Goal: Task Accomplishment & Management: Use online tool/utility

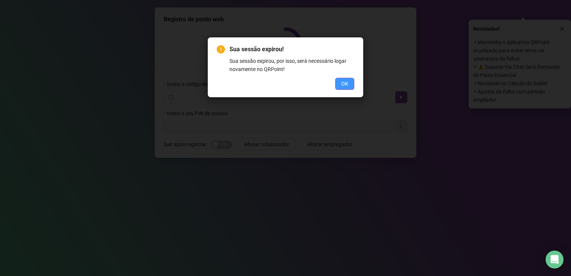
click at [345, 80] on span "OK" at bounding box center [344, 84] width 7 height 8
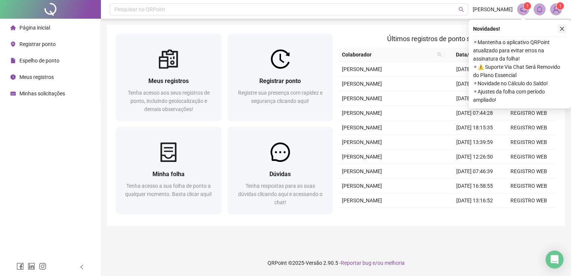
click at [560, 31] on icon "close" at bounding box center [561, 28] width 5 height 5
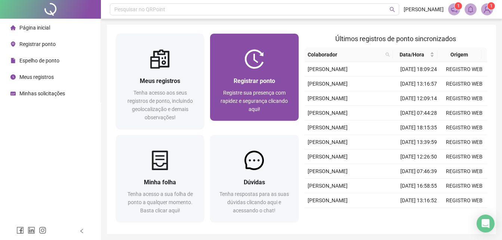
click at [287, 65] on div at bounding box center [254, 58] width 88 height 19
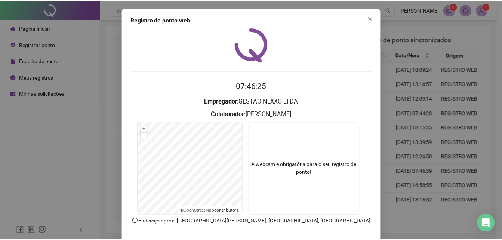
scroll to position [36, 0]
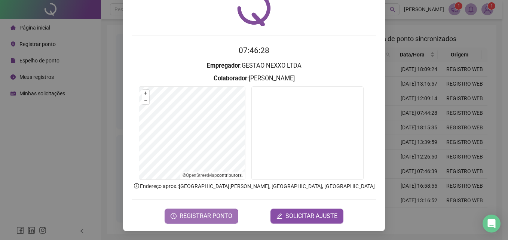
click at [226, 213] on span "REGISTRAR PONTO" at bounding box center [205, 216] width 53 height 9
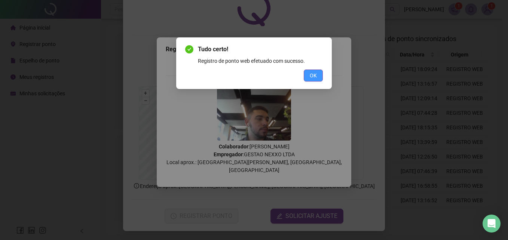
click at [316, 76] on span "OK" at bounding box center [312, 75] width 7 height 8
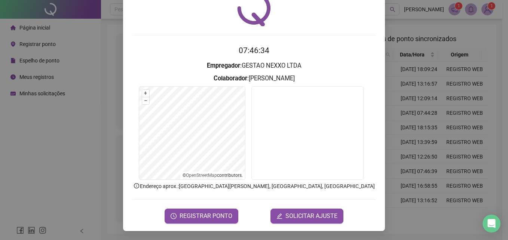
click at [414, 130] on div "Registro de ponto web 07:46:34 Empregador : GESTAO NEXXO LTDA Colaborador : PED…" at bounding box center [254, 120] width 508 height 240
